Goal: Understand process/instructions: Learn how to perform a task or action

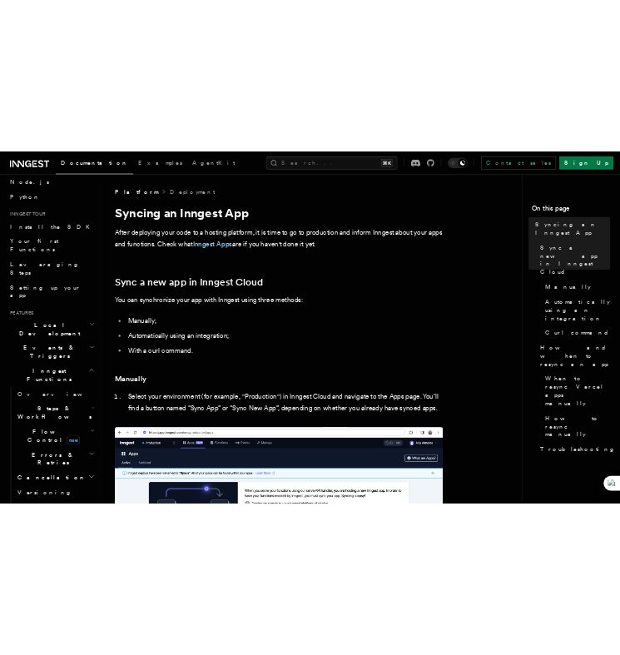
scroll to position [107, 0]
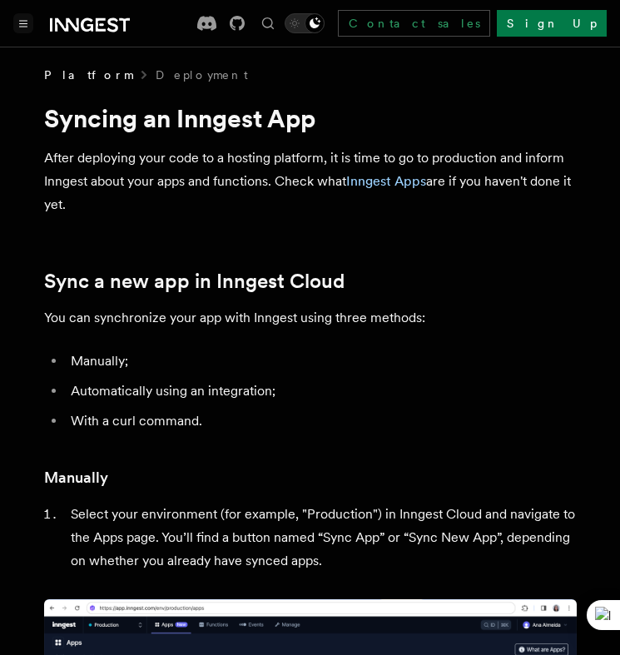
click at [23, 23] on icon "Toggle navigation" at bounding box center [23, 23] width 8 height 7
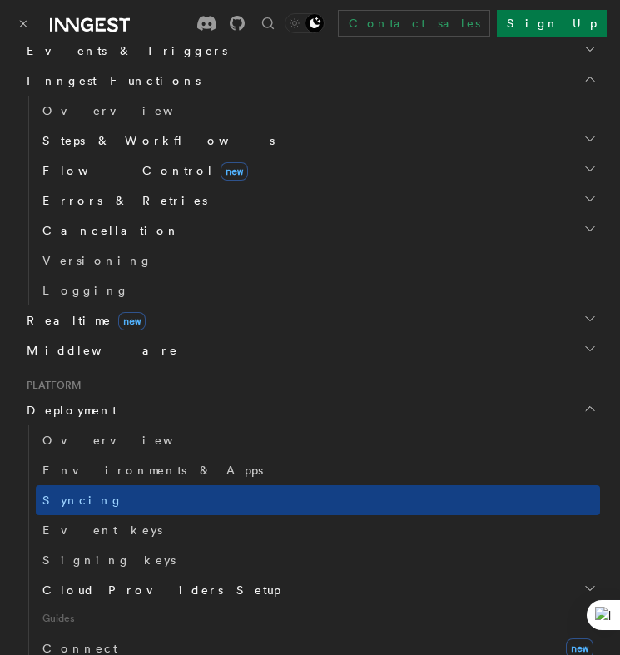
scroll to position [547, 0]
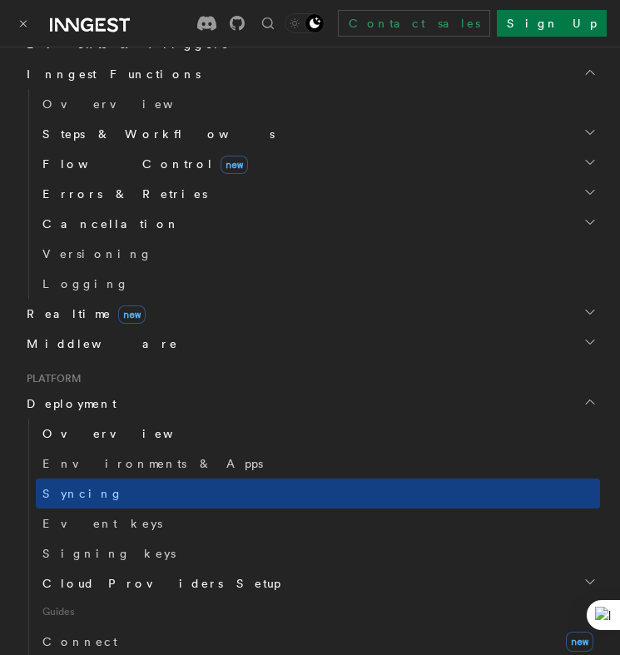
click at [78, 435] on span "Overview" at bounding box center [127, 433] width 171 height 13
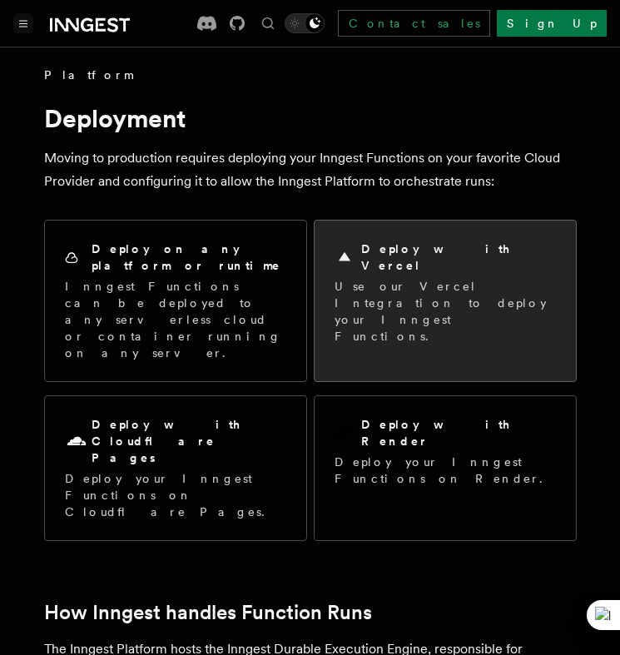
click at [347, 261] on div "Deploy with Vercel Use our Vercel Integration to deploy your Inngest Functions." at bounding box center [445, 293] width 221 height 104
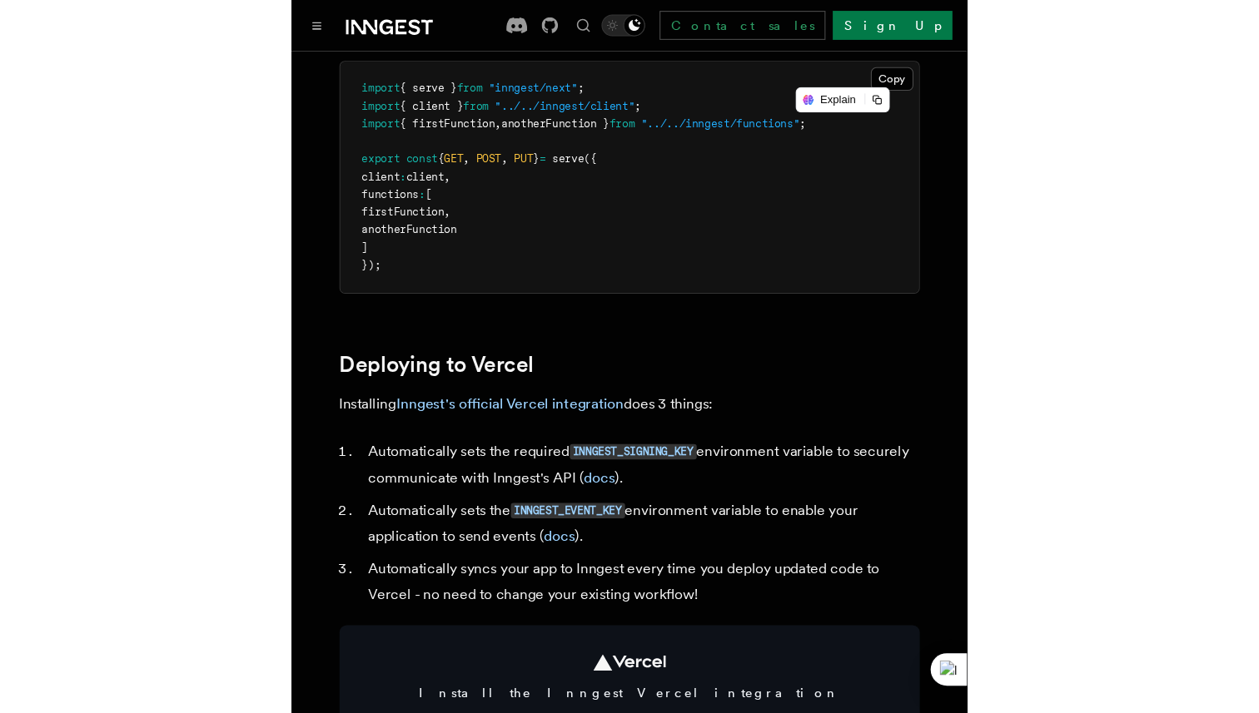
scroll to position [536, 0]
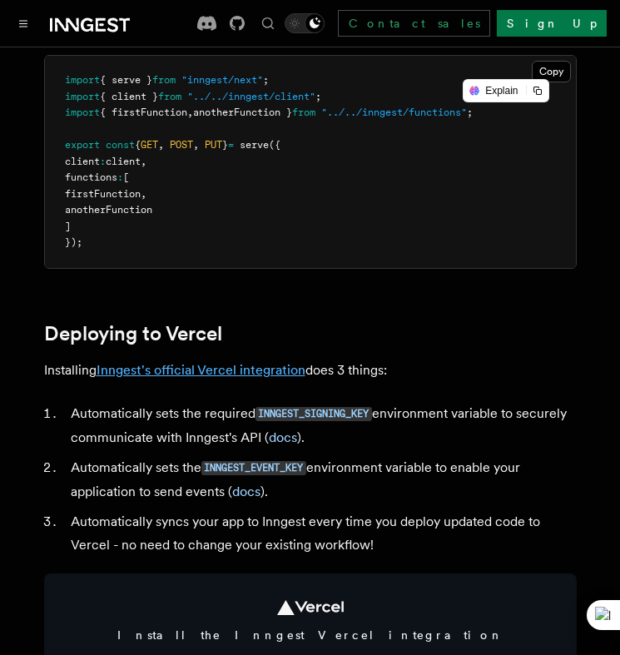
click at [166, 378] on link "Inngest's official Vercel integration" at bounding box center [201, 370] width 209 height 16
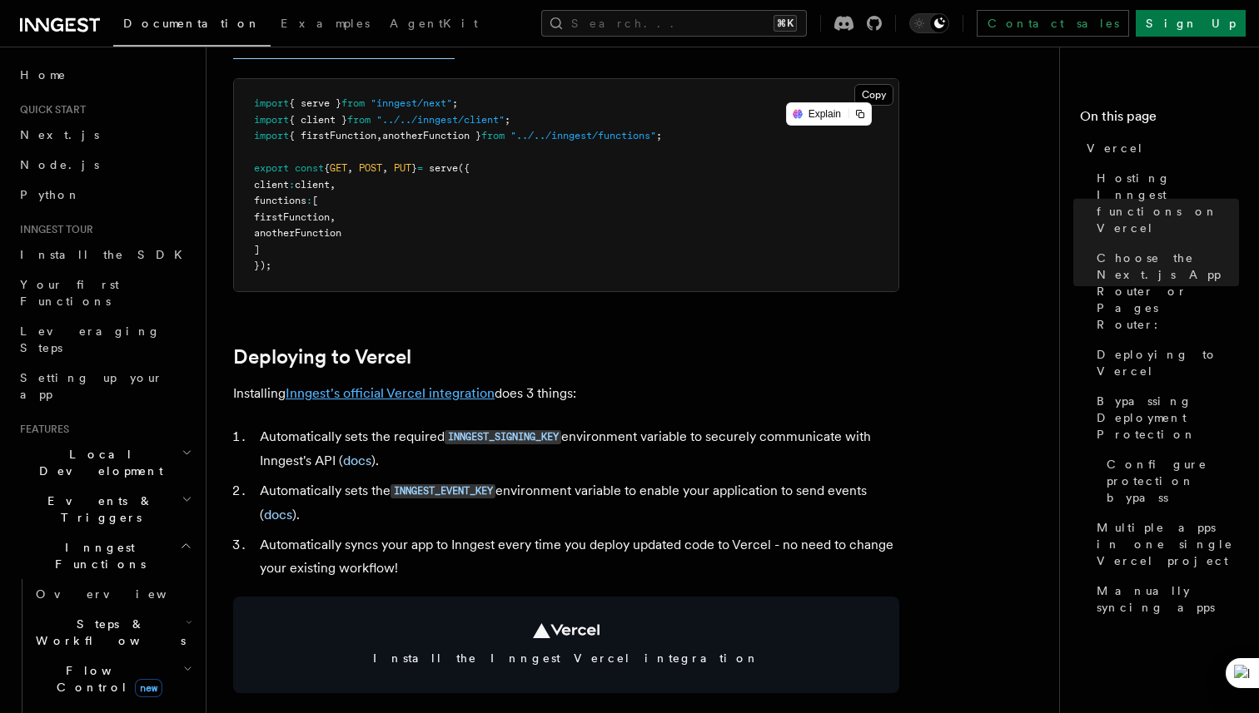
scroll to position [499, 0]
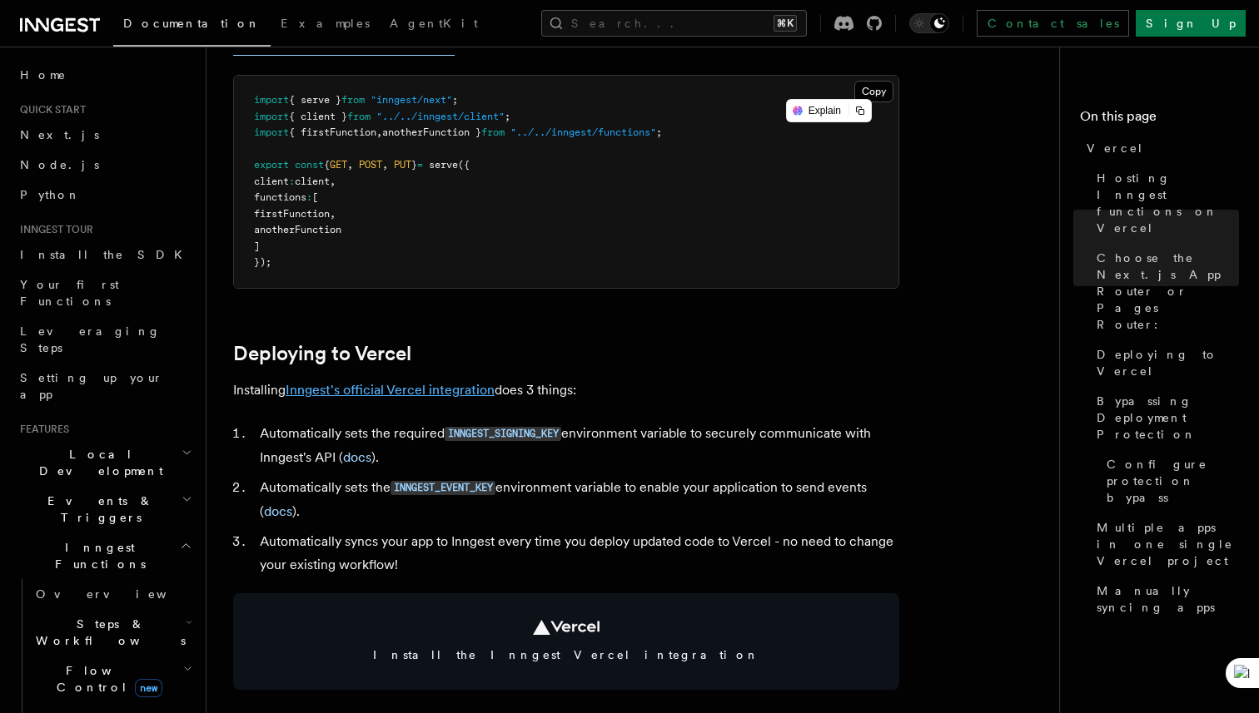
click at [410, 396] on link "Inngest's official Vercel integration" at bounding box center [390, 390] width 209 height 16
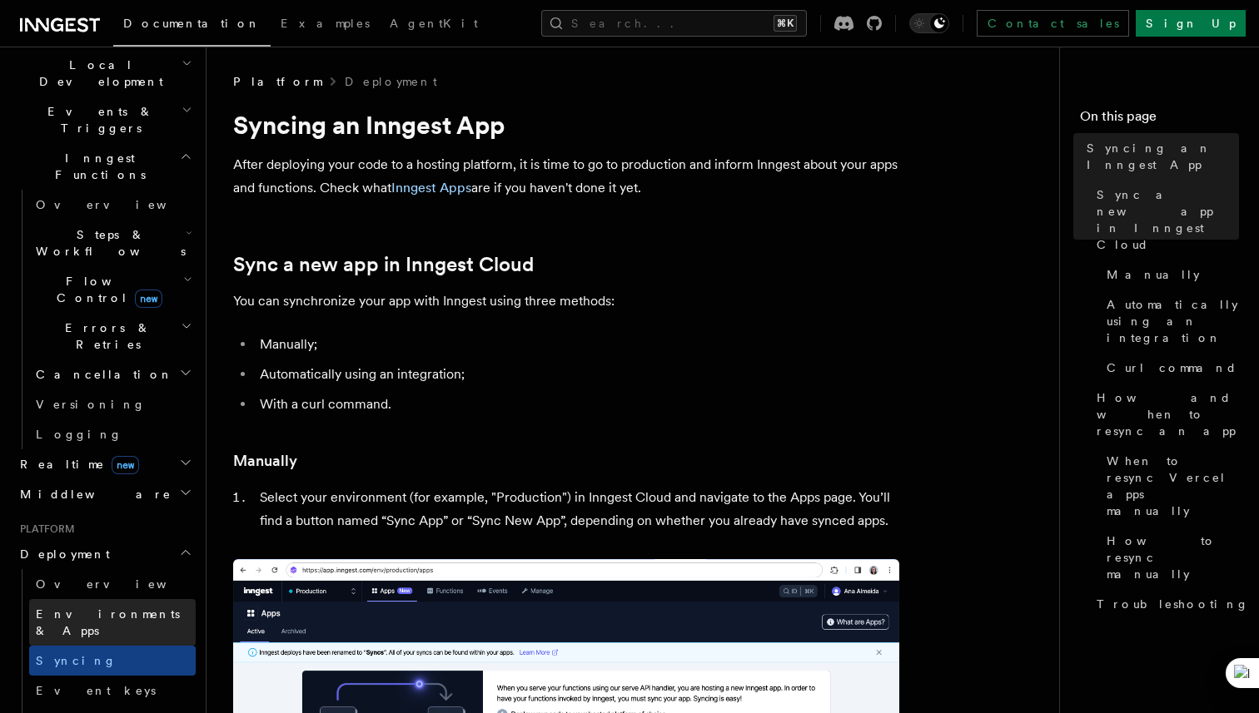
scroll to position [415, 0]
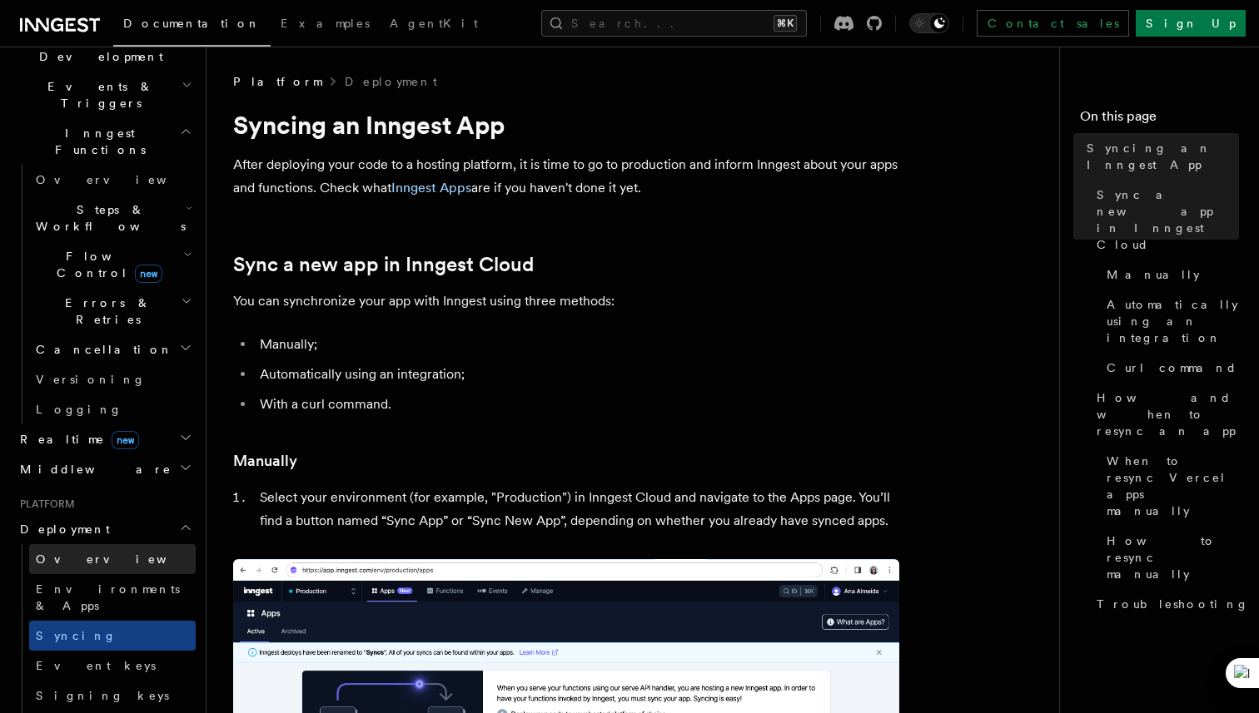
click at [103, 544] on link "Overview" at bounding box center [112, 559] width 166 height 30
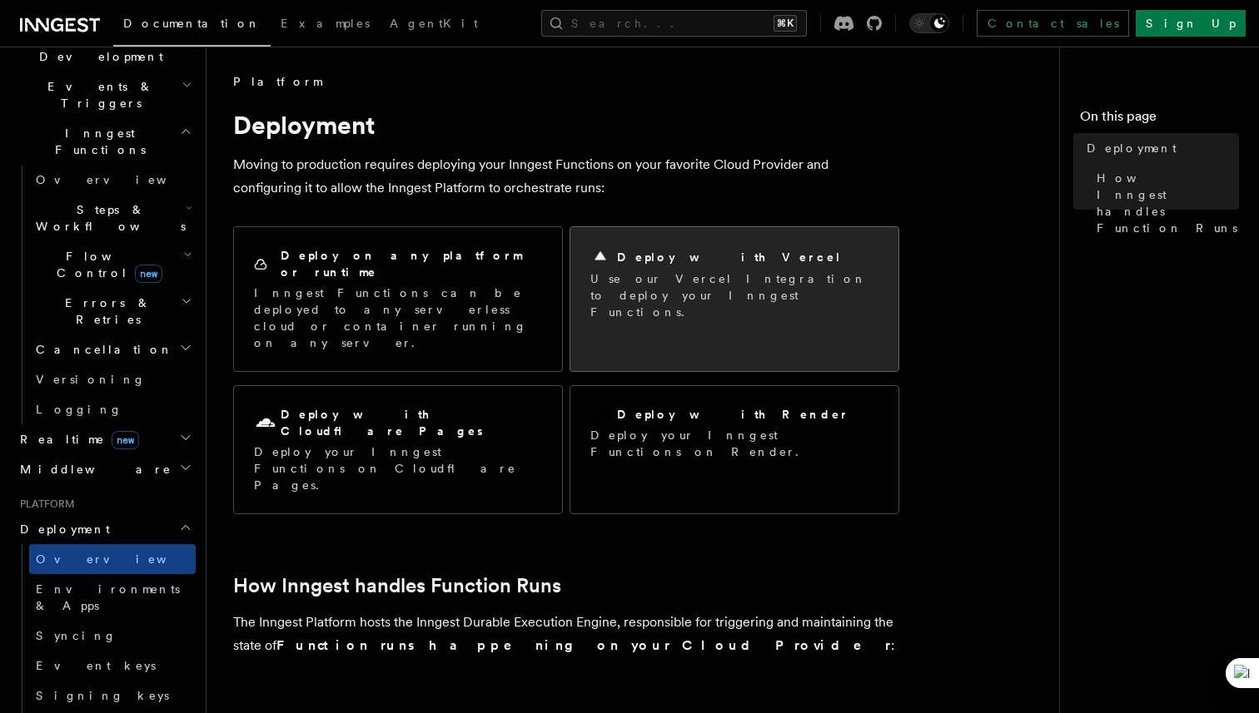
click at [708, 285] on p "Use our Vercel Integration to deploy your Inngest Functions." at bounding box center [734, 296] width 288 height 50
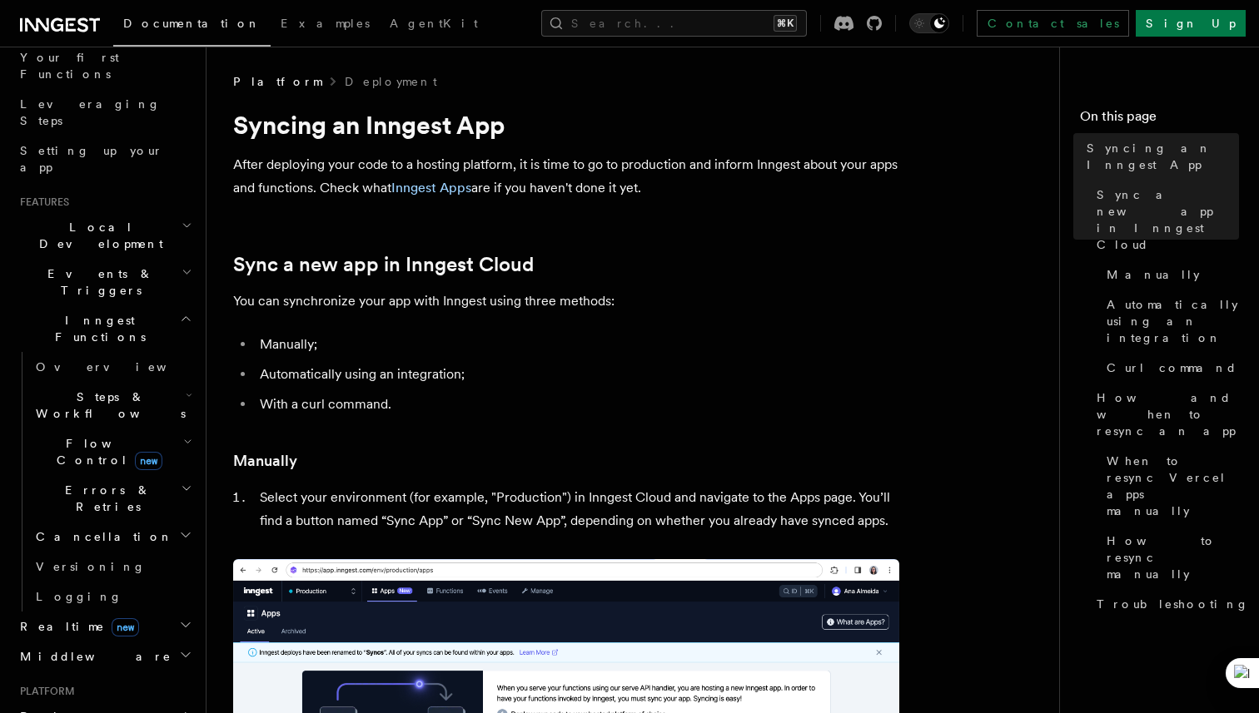
scroll to position [228, 0]
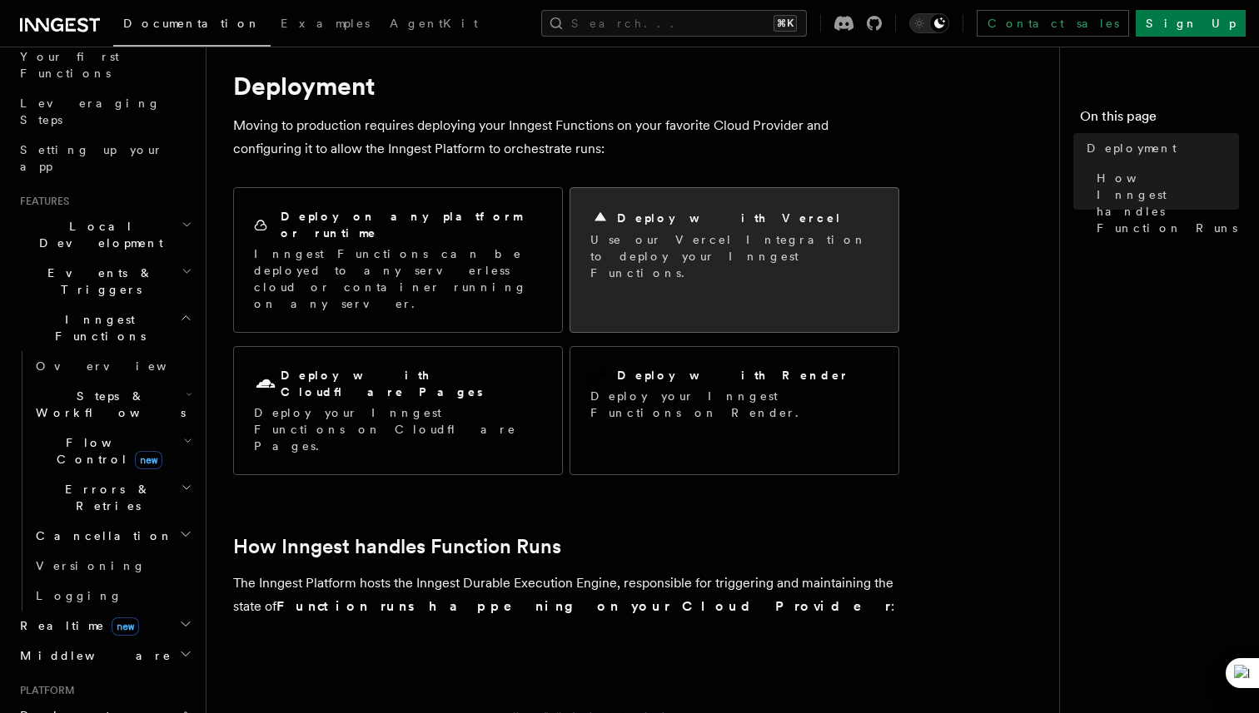
scroll to position [53, 0]
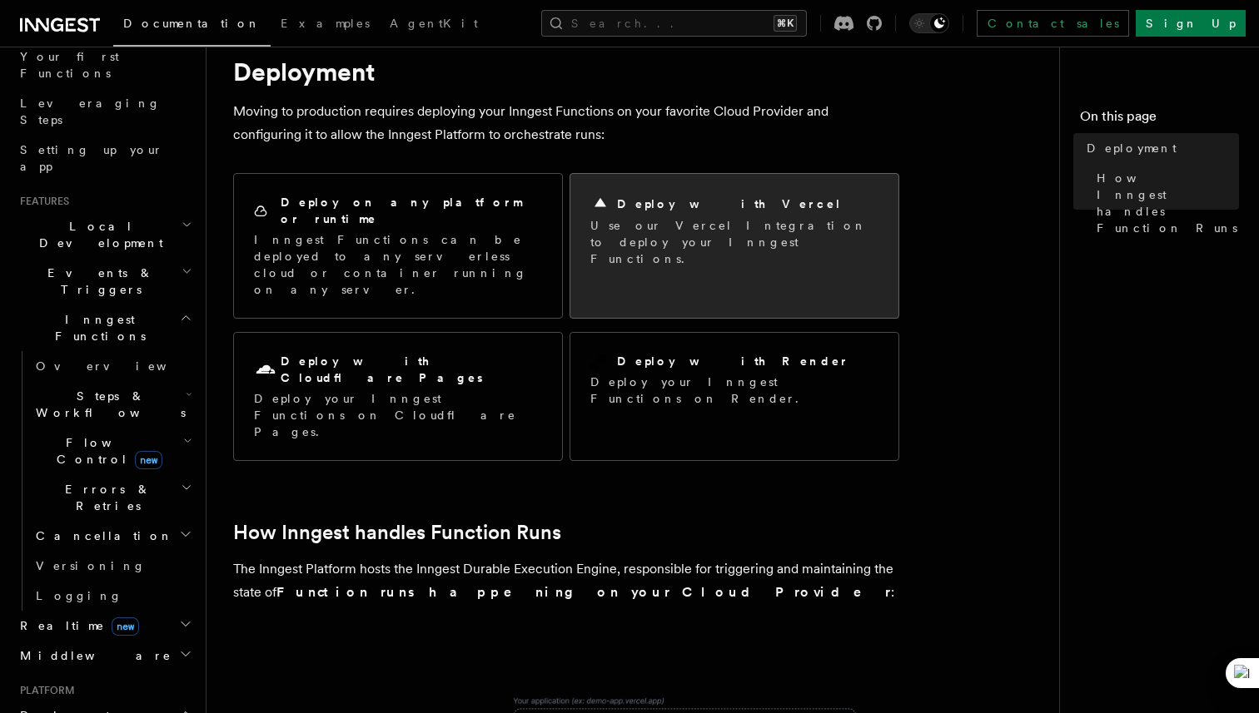
click at [707, 211] on div "Deploy with Vercel" at bounding box center [734, 204] width 288 height 20
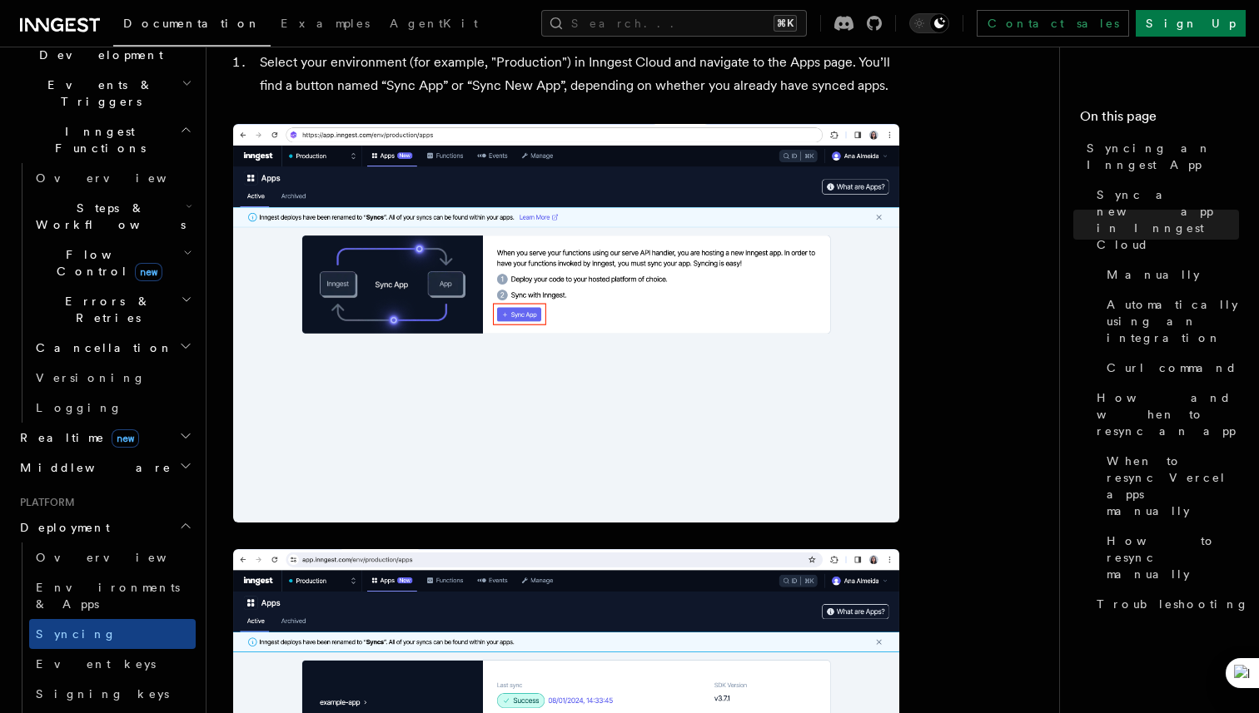
scroll to position [439, 0]
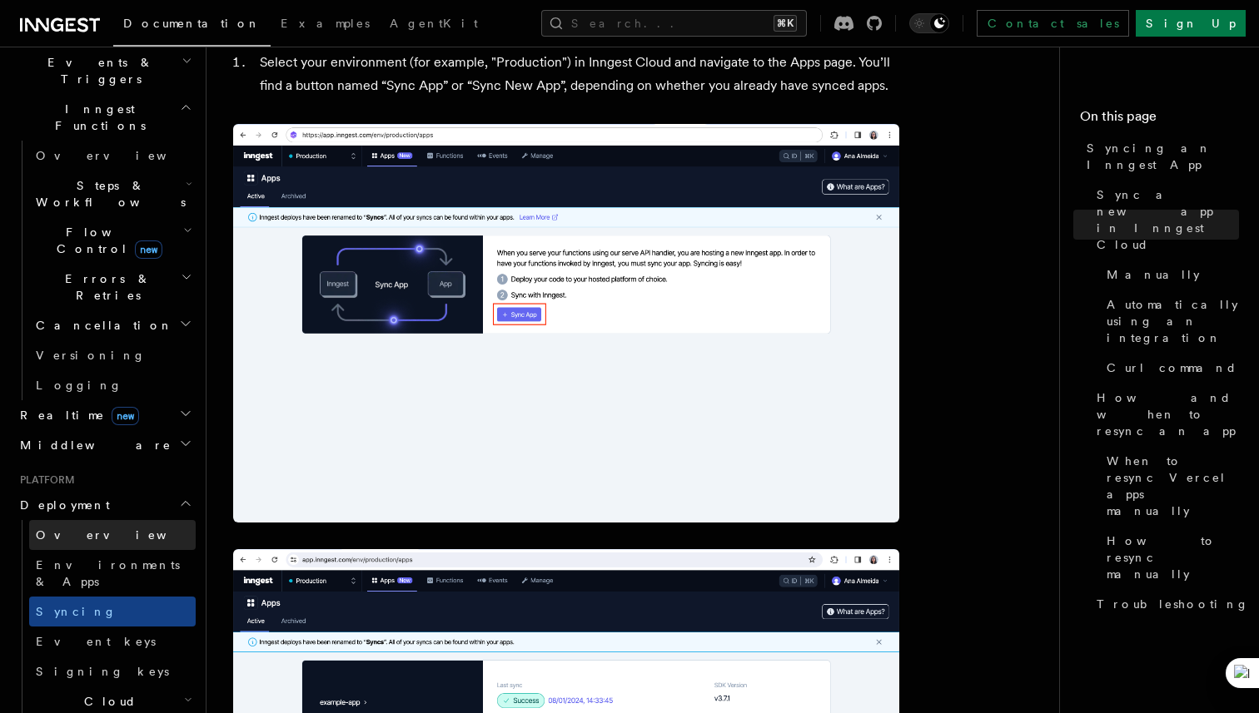
click at [145, 520] on link "Overview" at bounding box center [112, 535] width 166 height 30
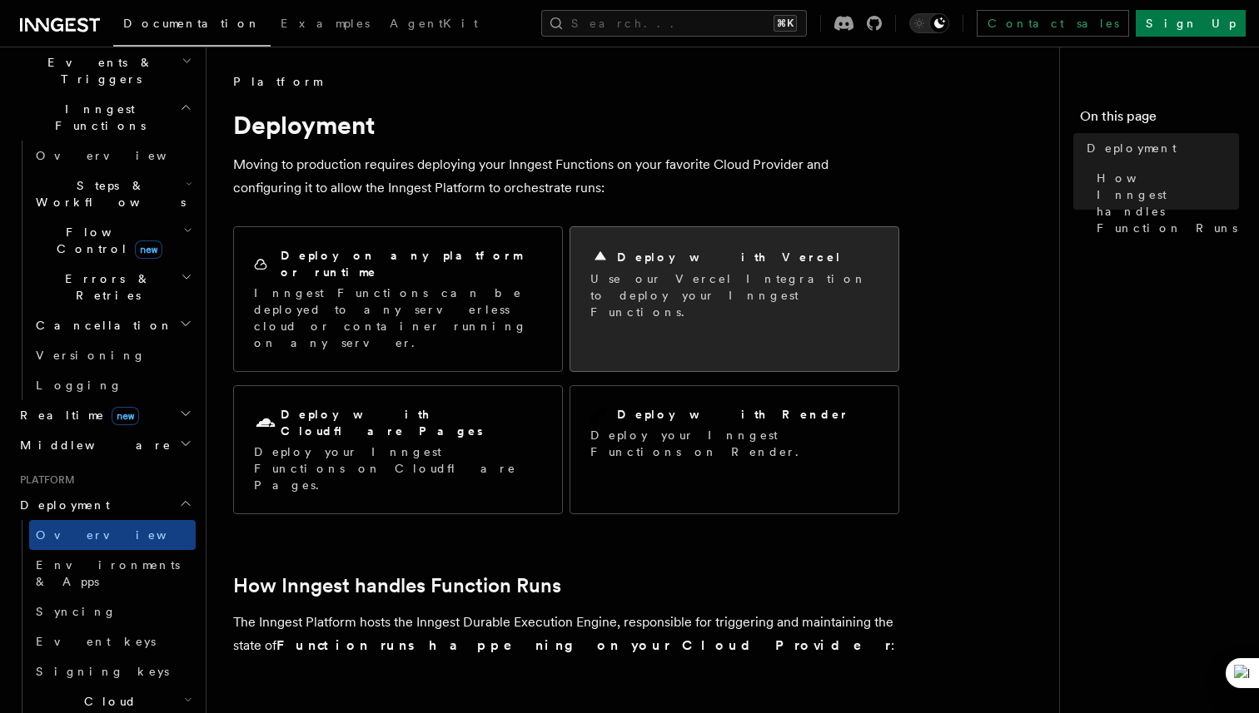
click at [633, 266] on div "Deploy with Vercel" at bounding box center [734, 257] width 288 height 20
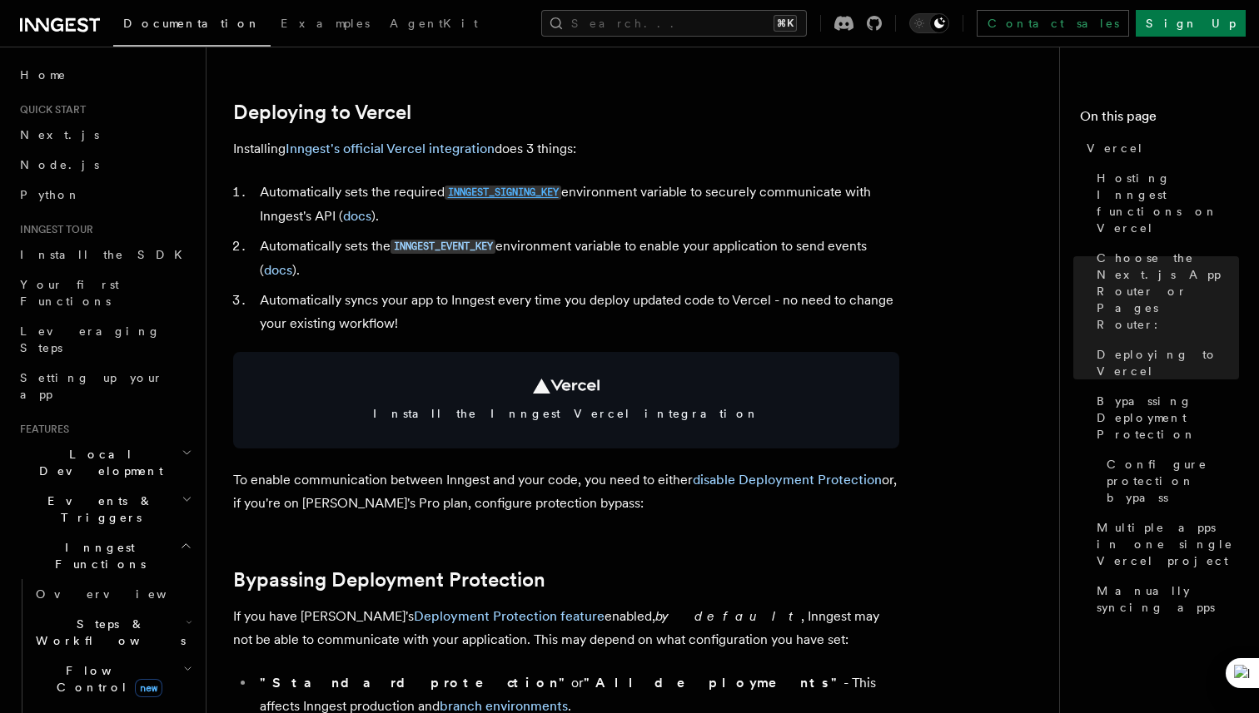
scroll to position [423, 0]
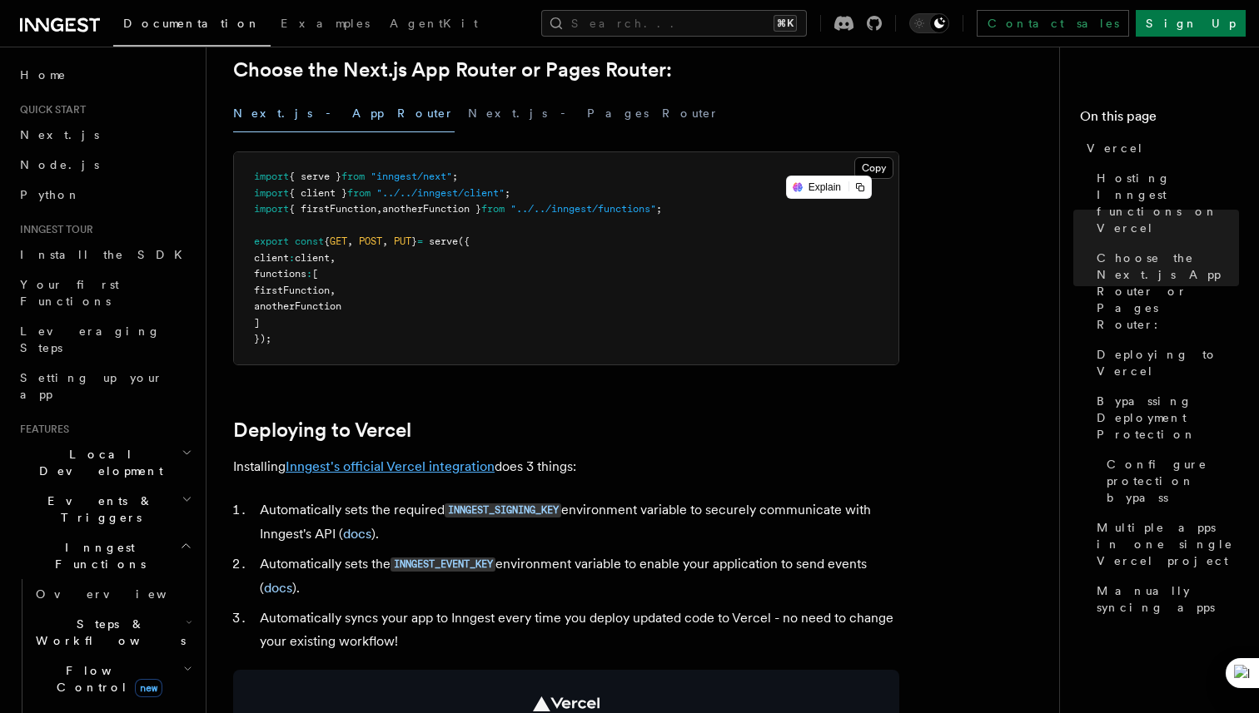
click at [446, 471] on link "Inngest's official Vercel integration" at bounding box center [390, 467] width 209 height 16
